Goal: Task Accomplishment & Management: Manage account settings

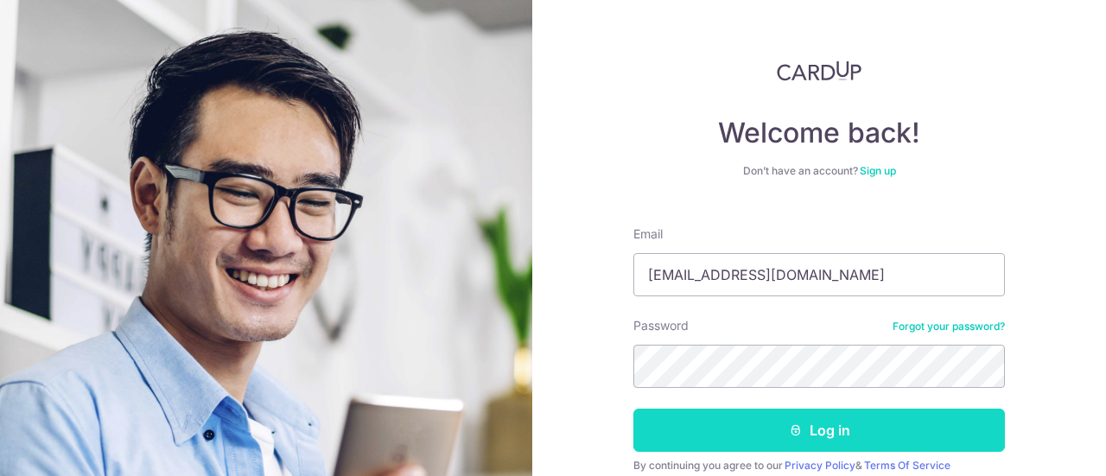
click at [757, 428] on button "Log in" at bounding box center [818, 430] width 371 height 43
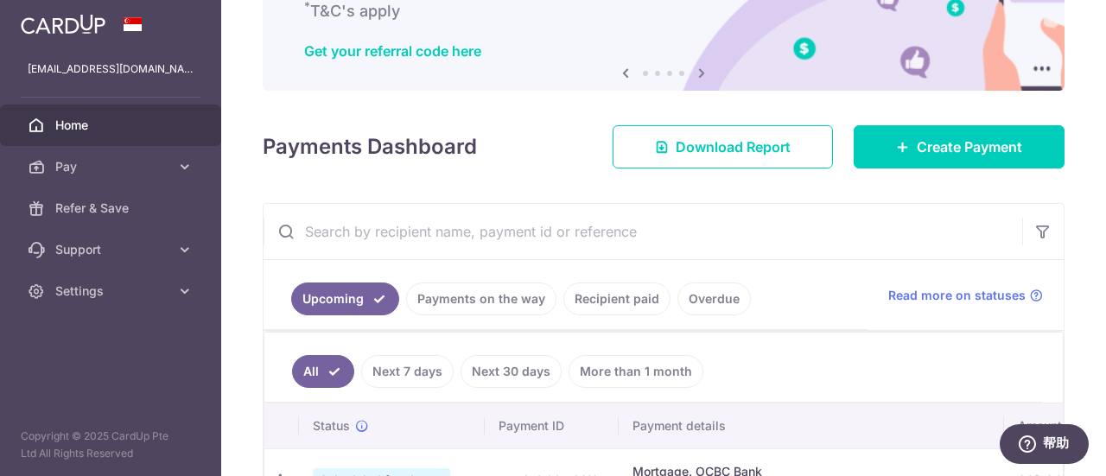
scroll to position [432, 0]
